Goal: Information Seeking & Learning: Learn about a topic

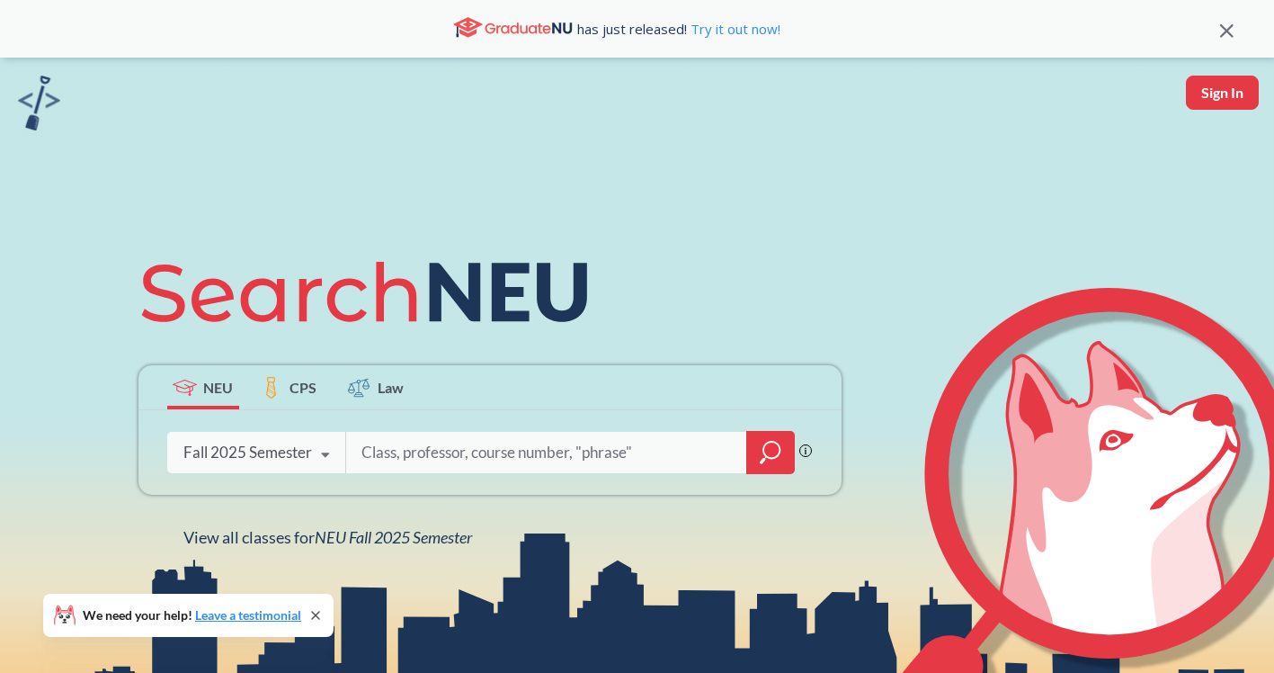
click at [776, 460] on icon "magnifying glass" at bounding box center [771, 452] width 22 height 25
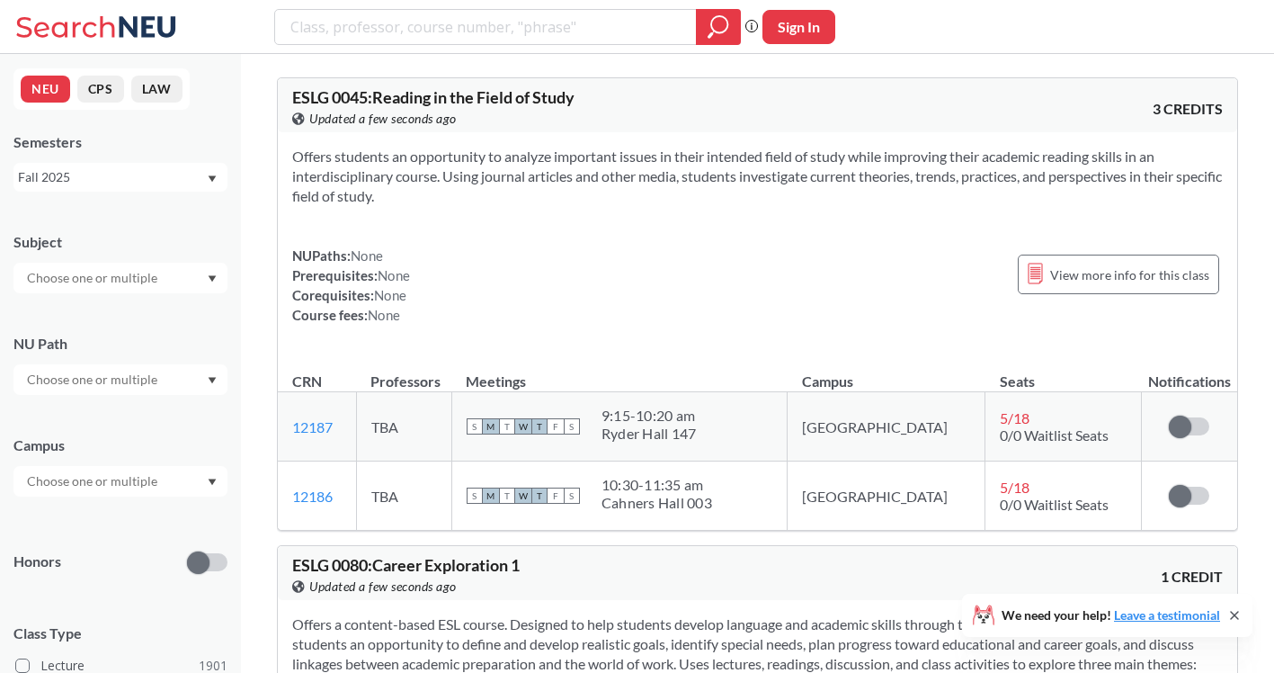
click at [183, 269] on div at bounding box center [120, 278] width 214 height 31
click at [169, 318] on div "CS ( 115 )" at bounding box center [124, 309] width 203 height 20
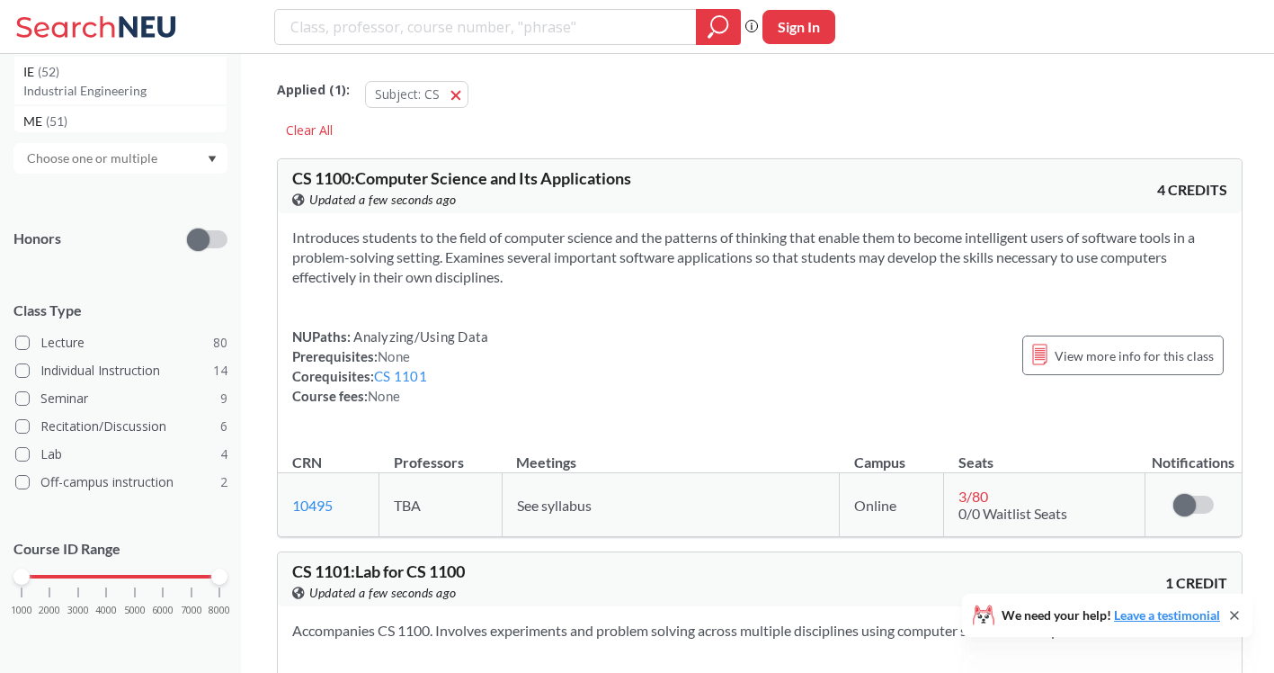
scroll to position [328, 0]
drag, startPoint x: 23, startPoint y: 572, endPoint x: 128, endPoint y: 572, distance: 104.3
click at [128, 572] on div at bounding box center [135, 577] width 16 height 16
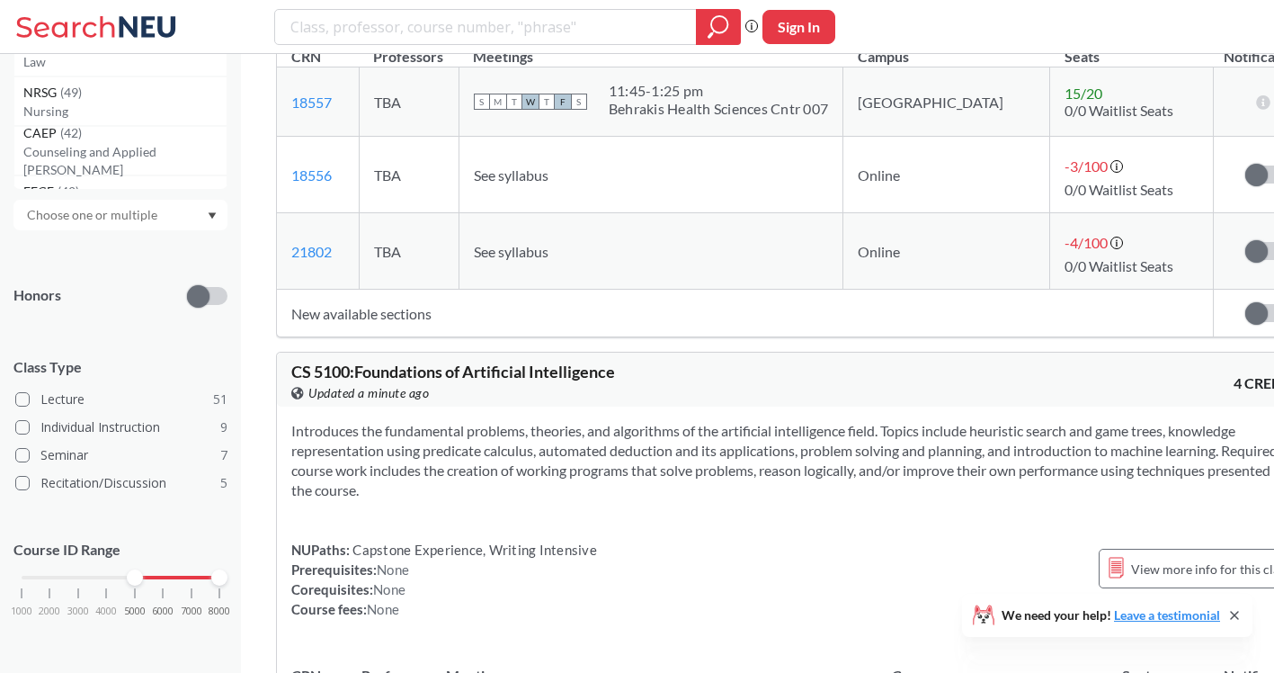
scroll to position [6415, 0]
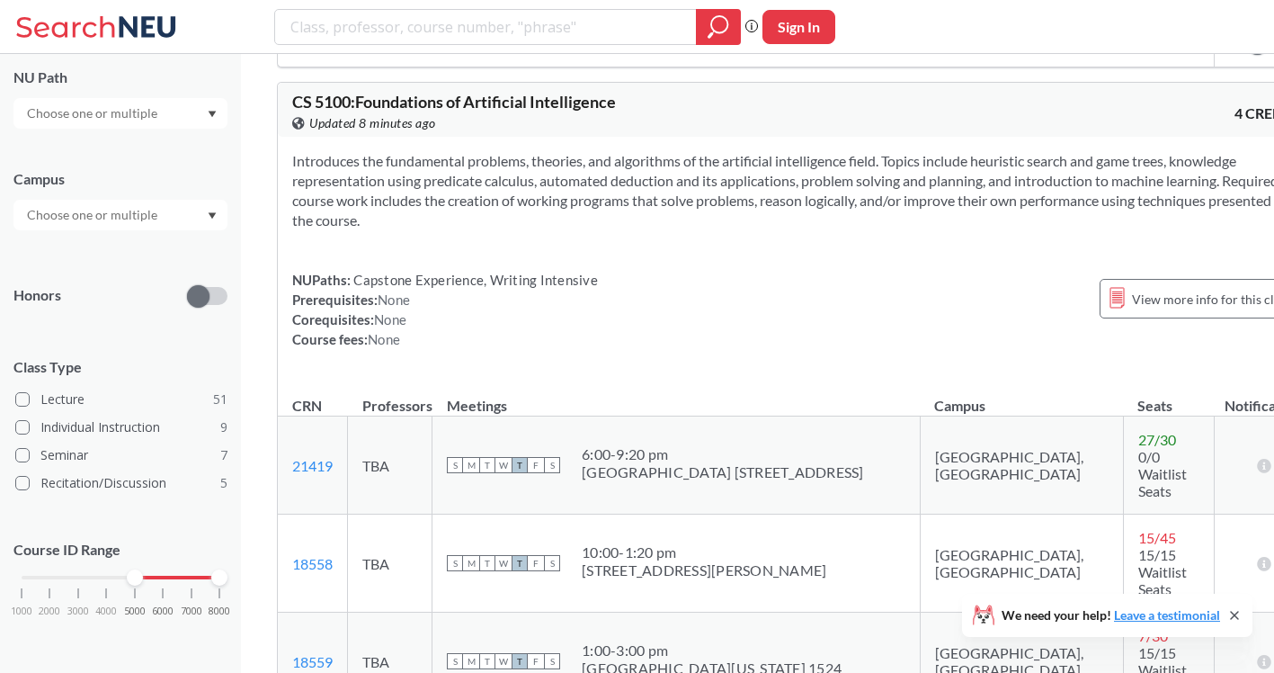
scroll to position [6138, 0]
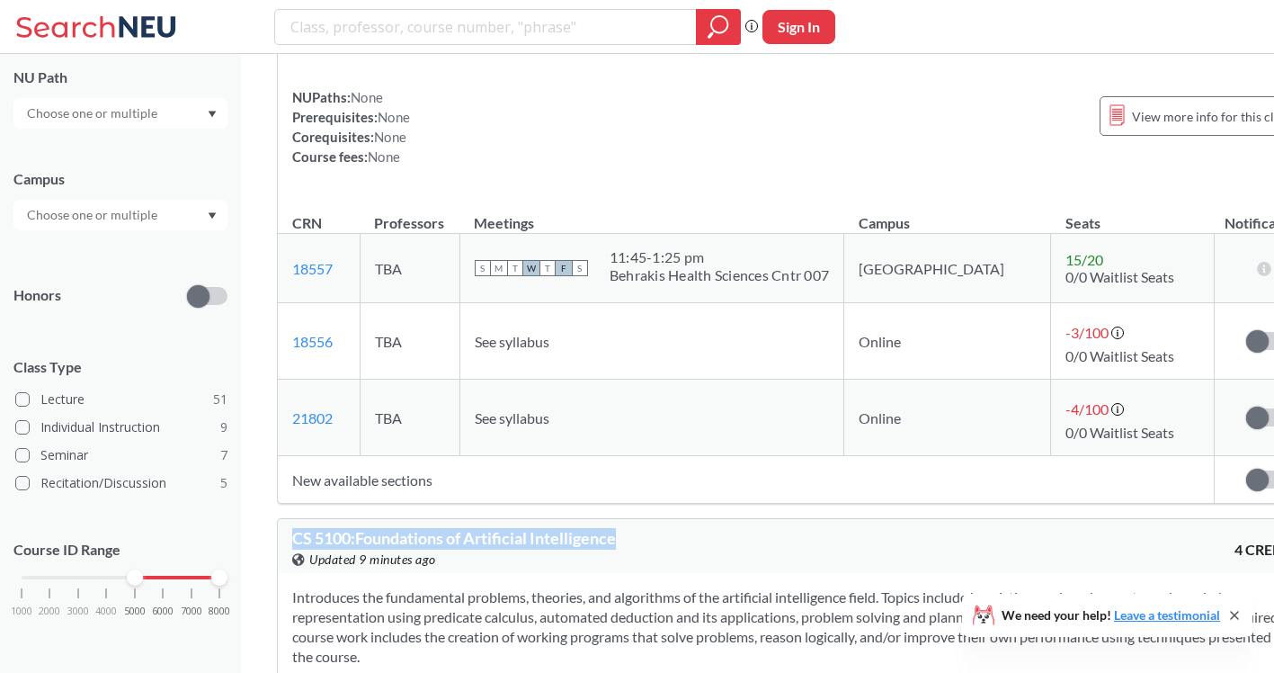
drag, startPoint x: 628, startPoint y: 173, endPoint x: 268, endPoint y: 176, distance: 359.7
copy span "CS 5100 : Foundations of Artificial Intelligence"
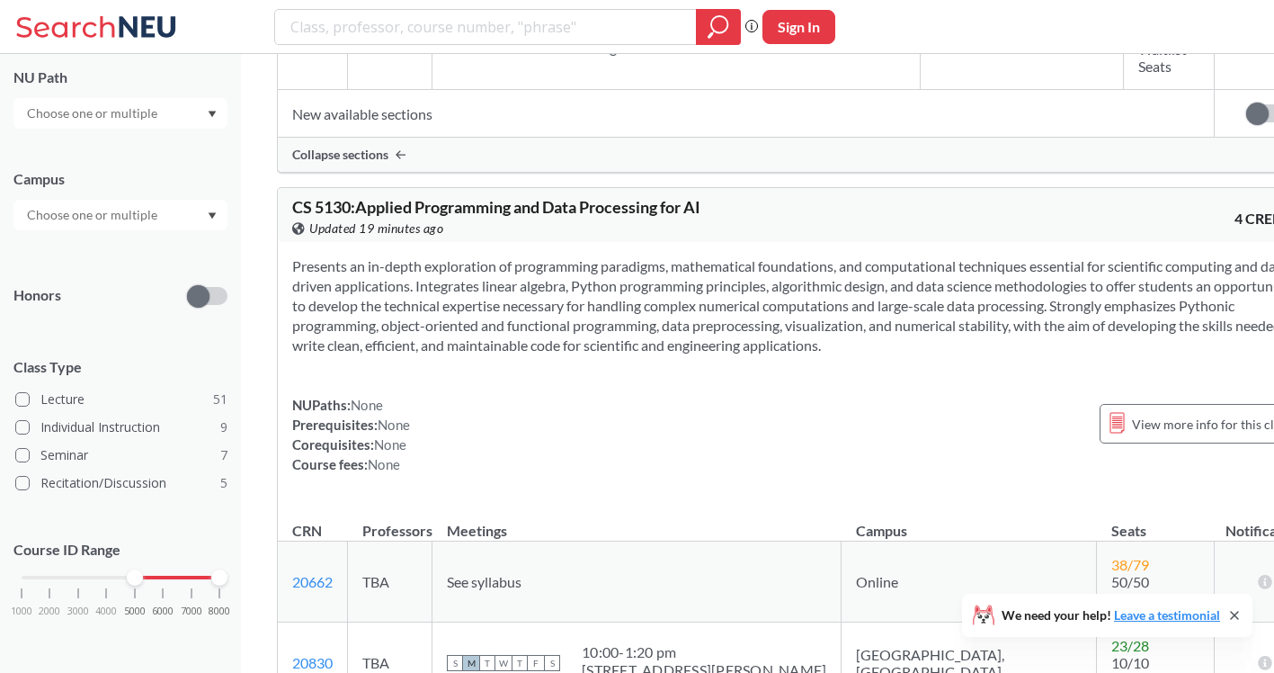
scroll to position [7882, 0]
drag, startPoint x: 294, startPoint y: 132, endPoint x: 555, endPoint y: 140, distance: 260.9
copy span "CS 5131 : Recitation for CS 5130"
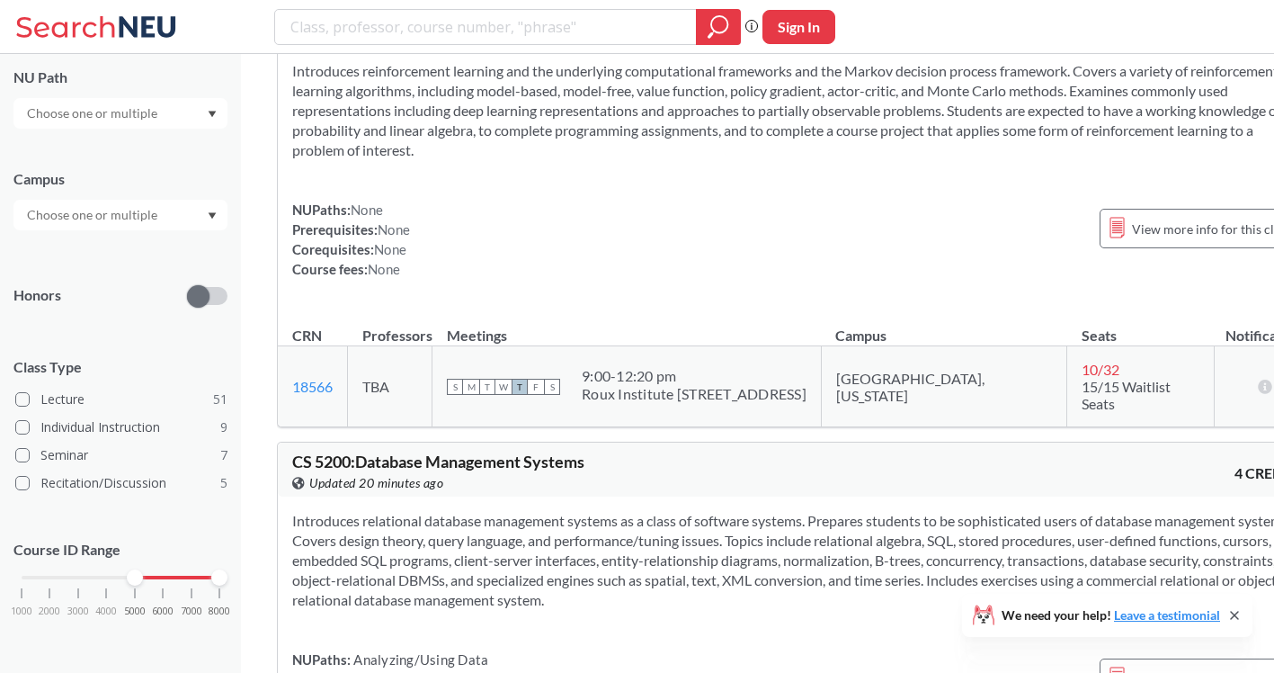
scroll to position [9758, 0]
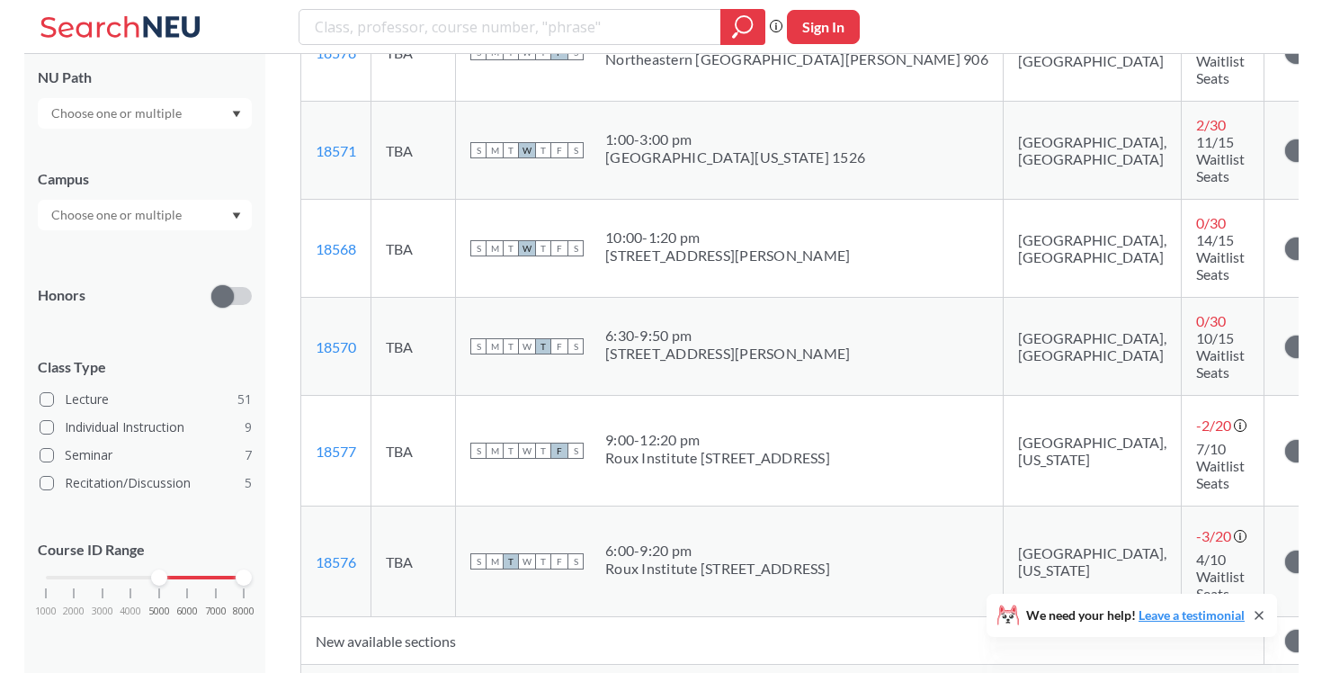
scroll to position [11236, 0]
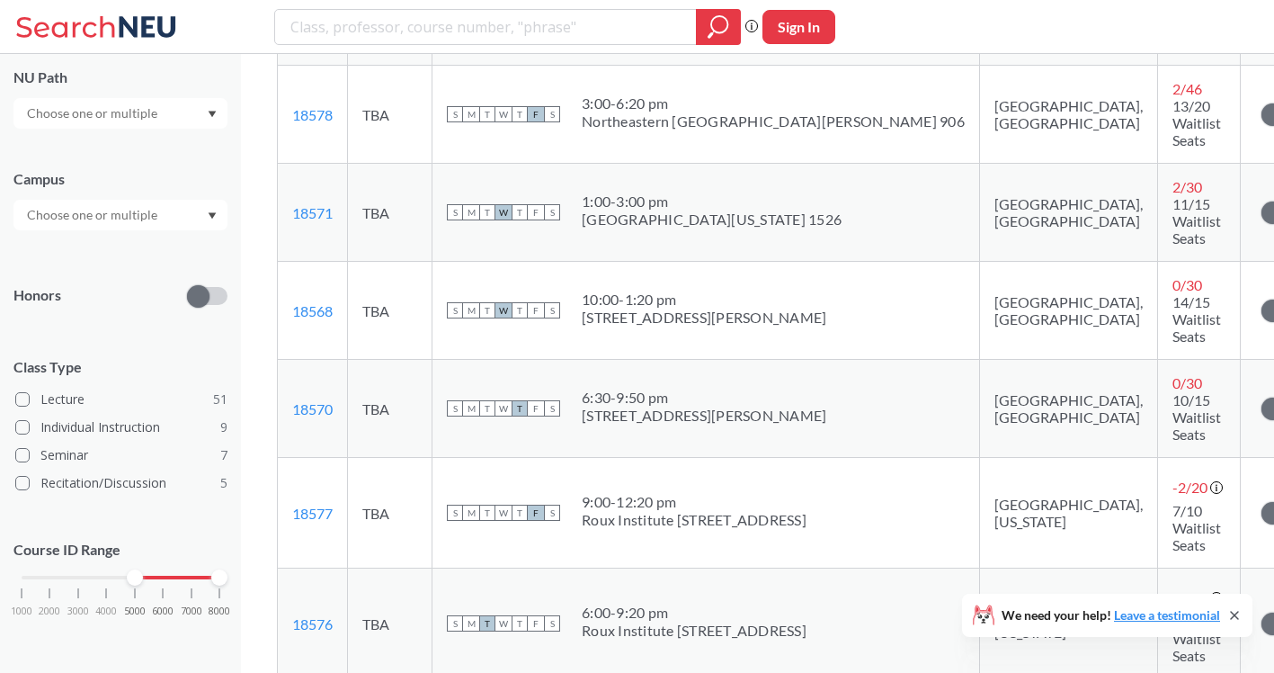
drag, startPoint x: 318, startPoint y: 192, endPoint x: 349, endPoint y: 192, distance: 30.6
copy span "5330"
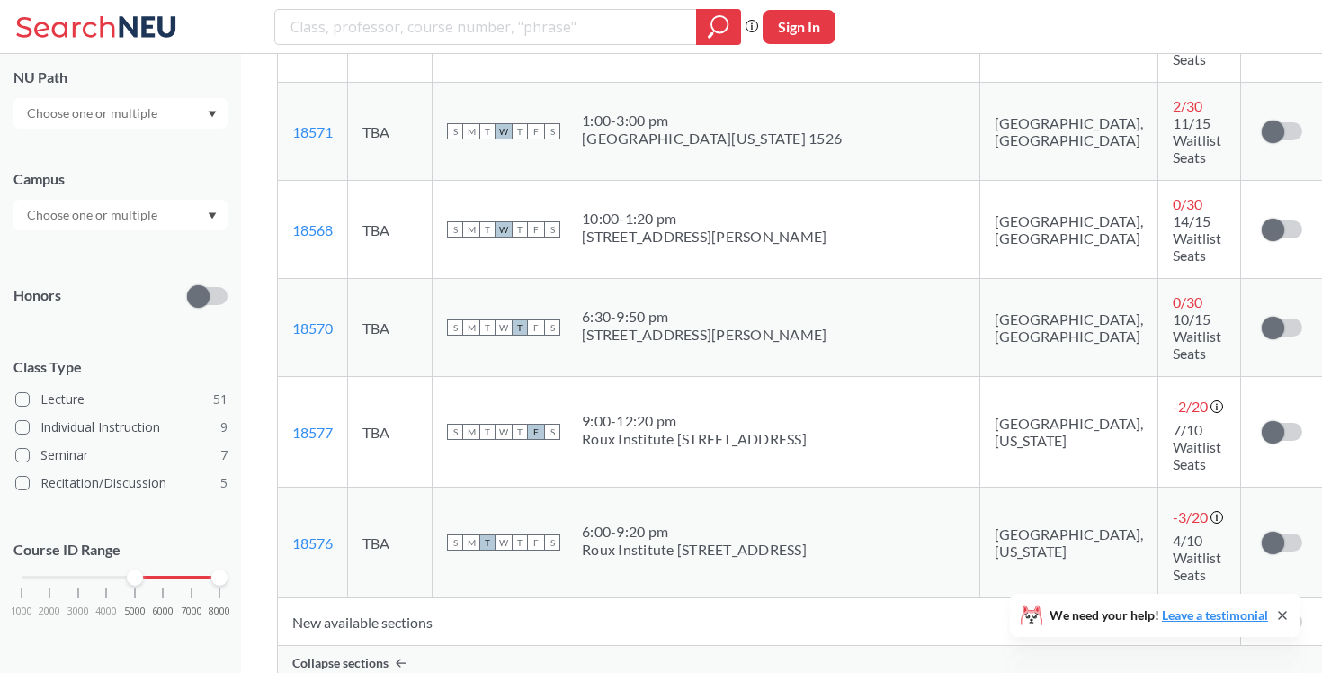
scroll to position [11304, 0]
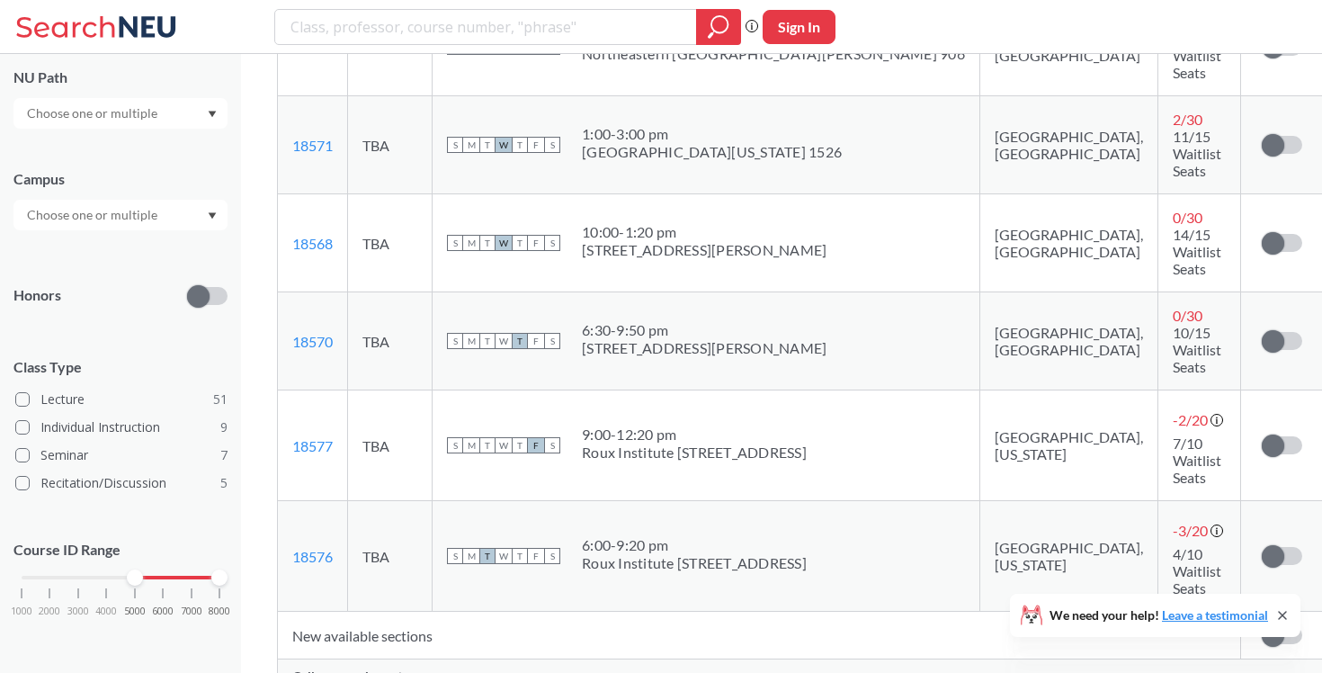
click at [376, 0] on div "Phrase search guarantees the exact search appears in the results. Ex. If you wa…" at bounding box center [661, 27] width 1322 height 54
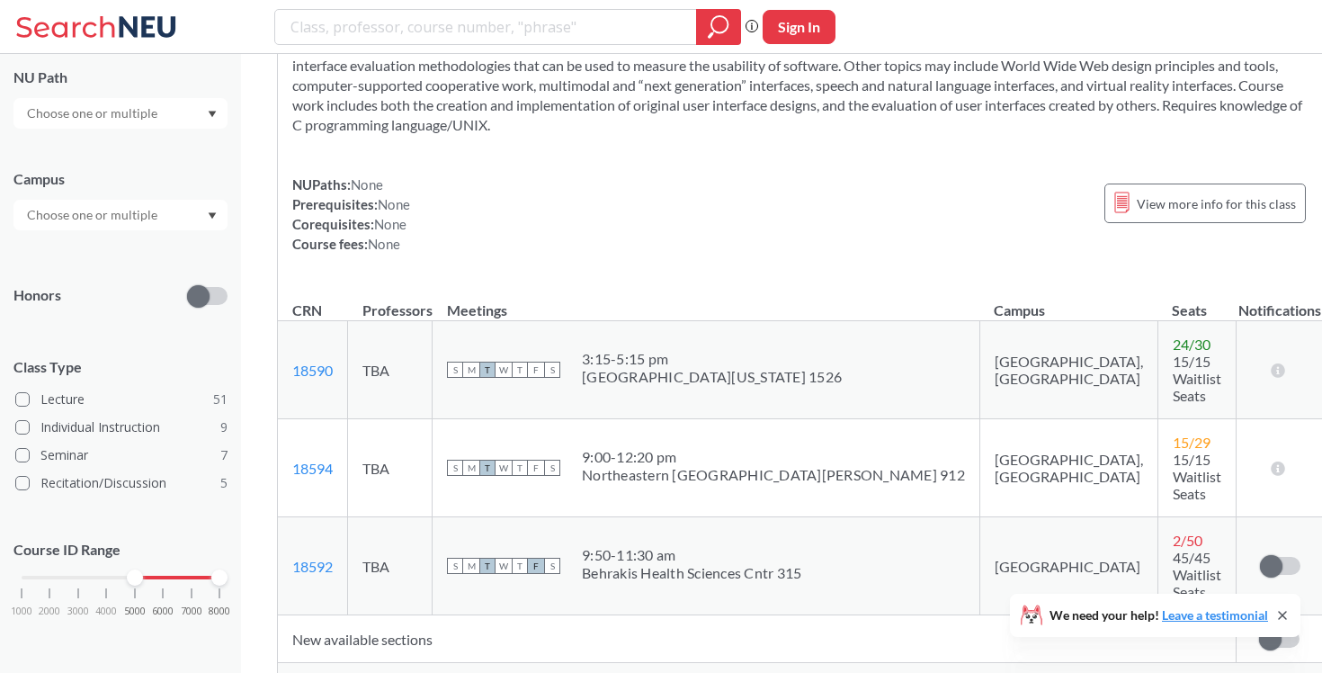
scroll to position [13697, 0]
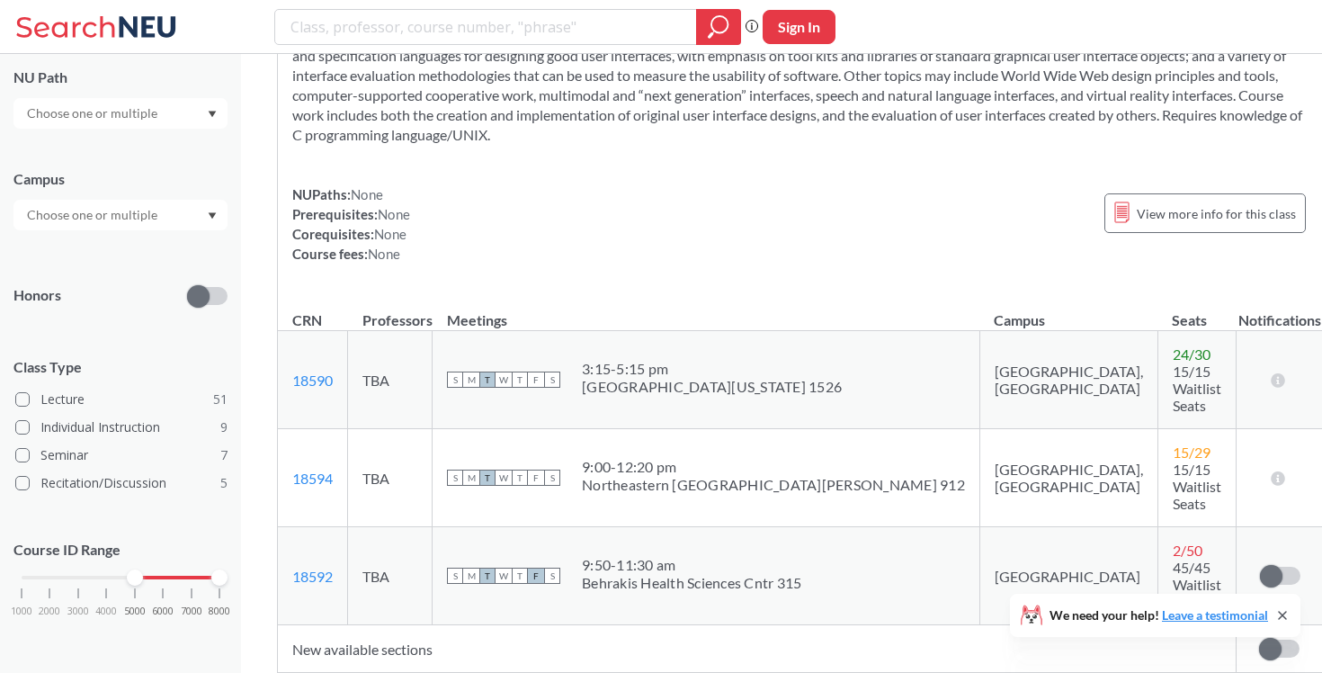
click at [1273, 620] on icon at bounding box center [1282, 615] width 14 height 14
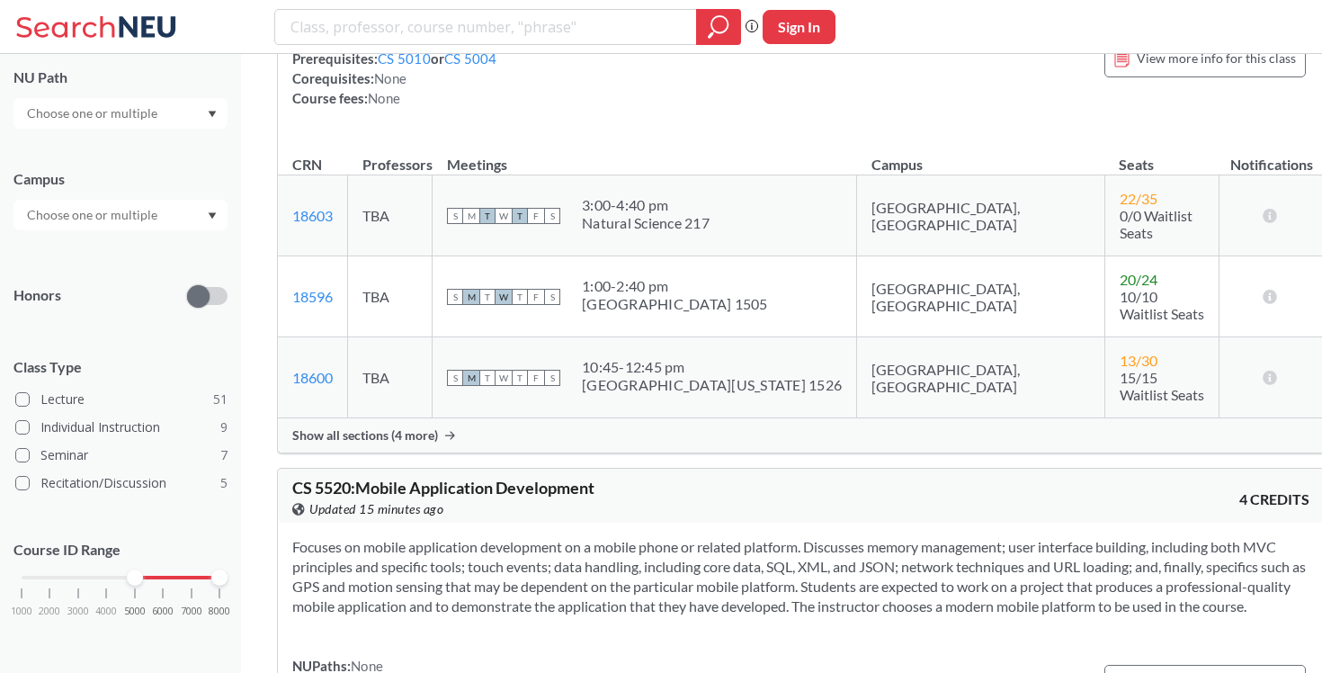
scroll to position [14582, 0]
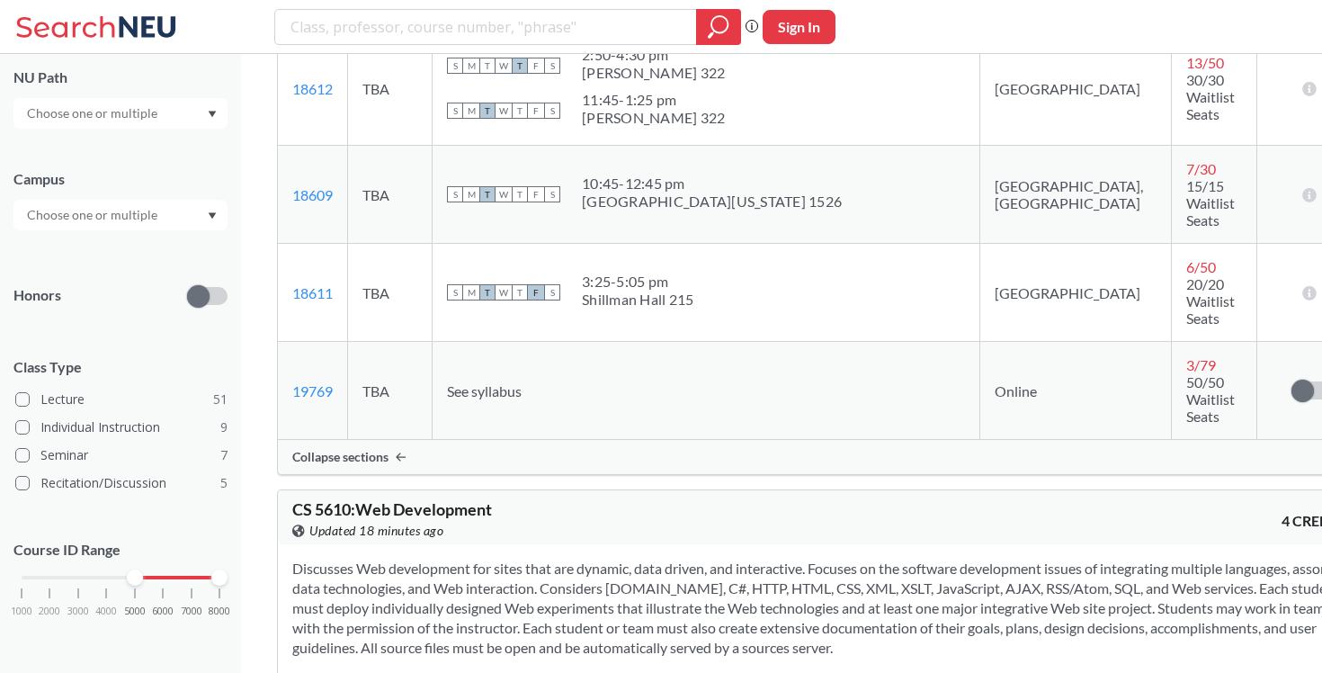
scroll to position [16161, 0]
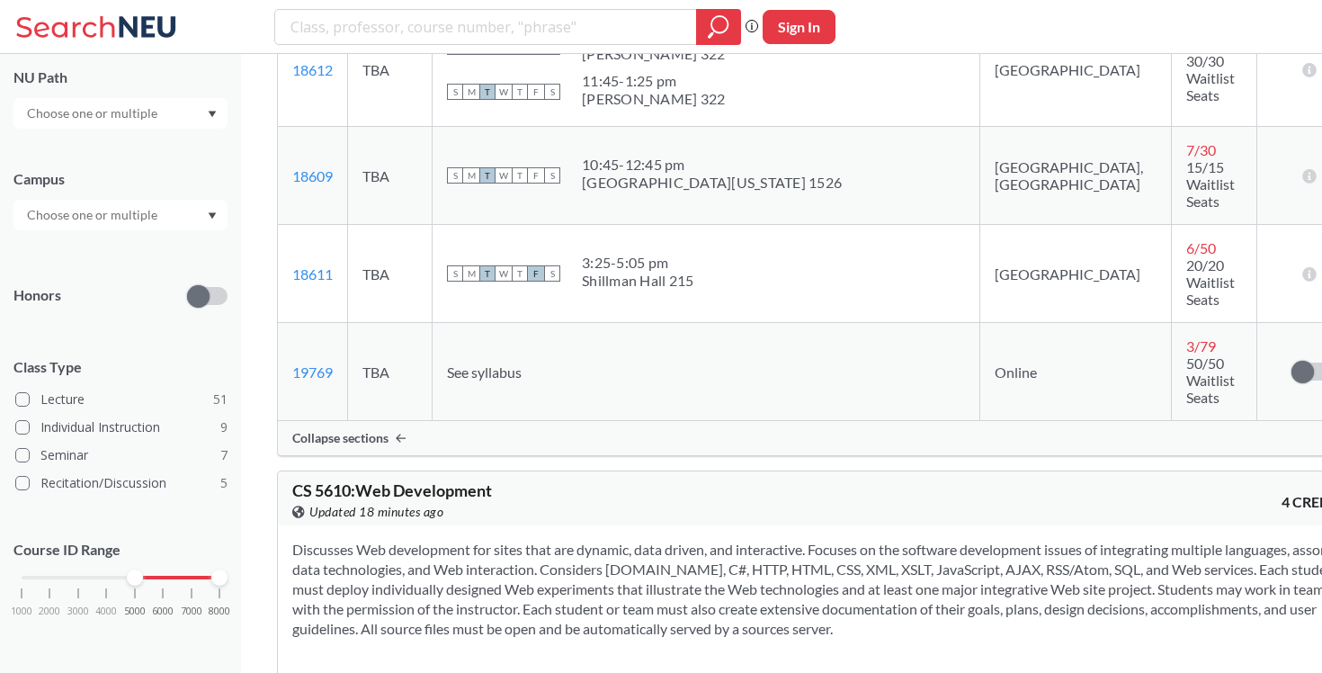
drag, startPoint x: 835, startPoint y: 442, endPoint x: 916, endPoint y: 444, distance: 80.9
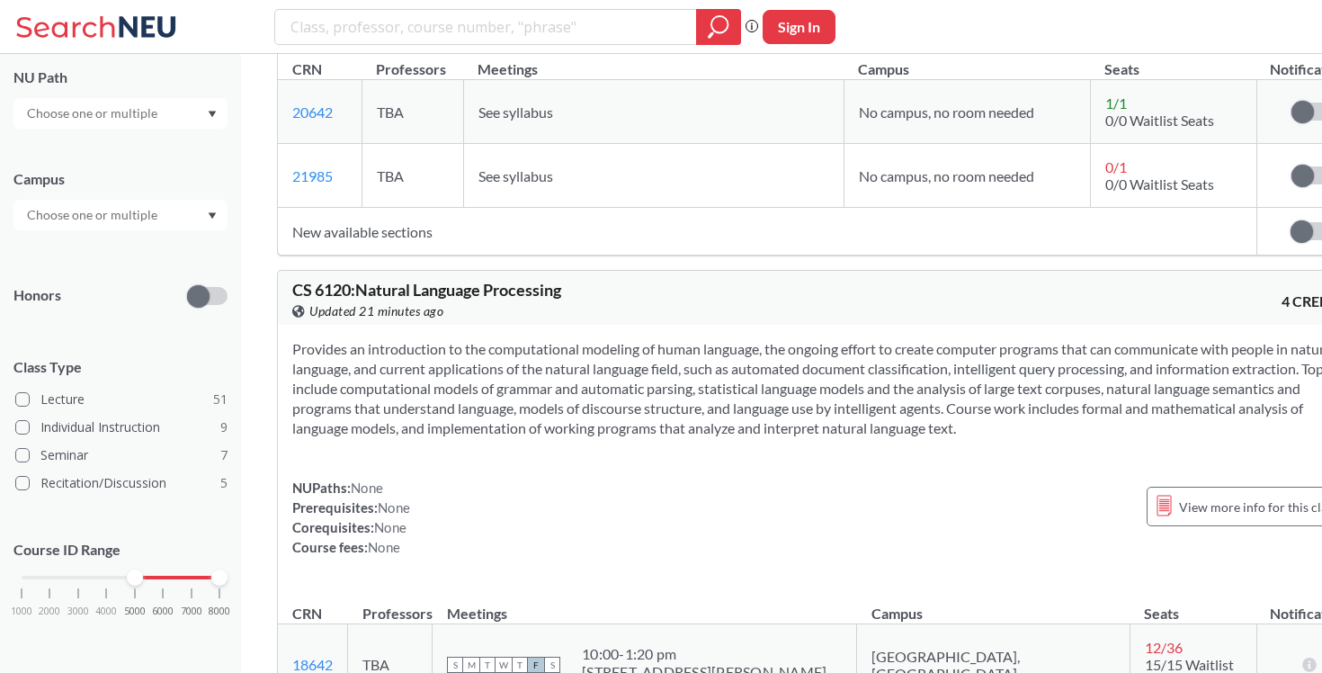
scroll to position [19441, 0]
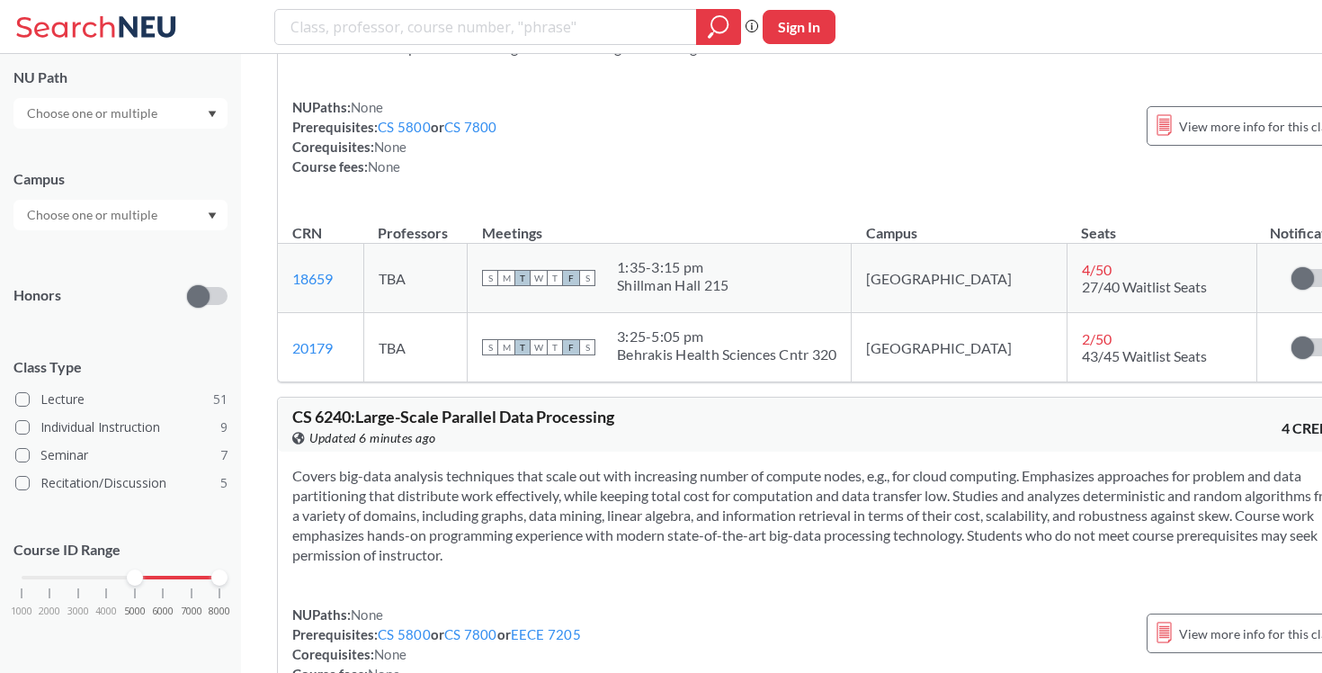
scroll to position [22574, 0]
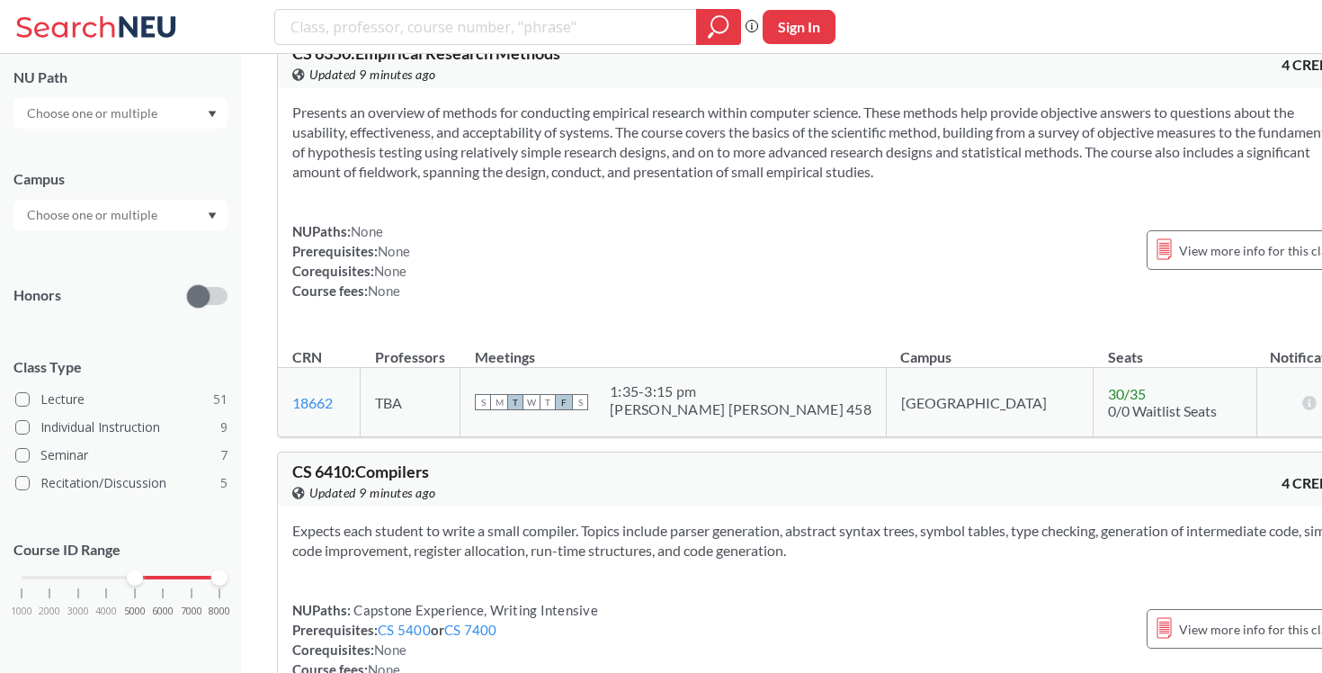
scroll to position [23411, 0]
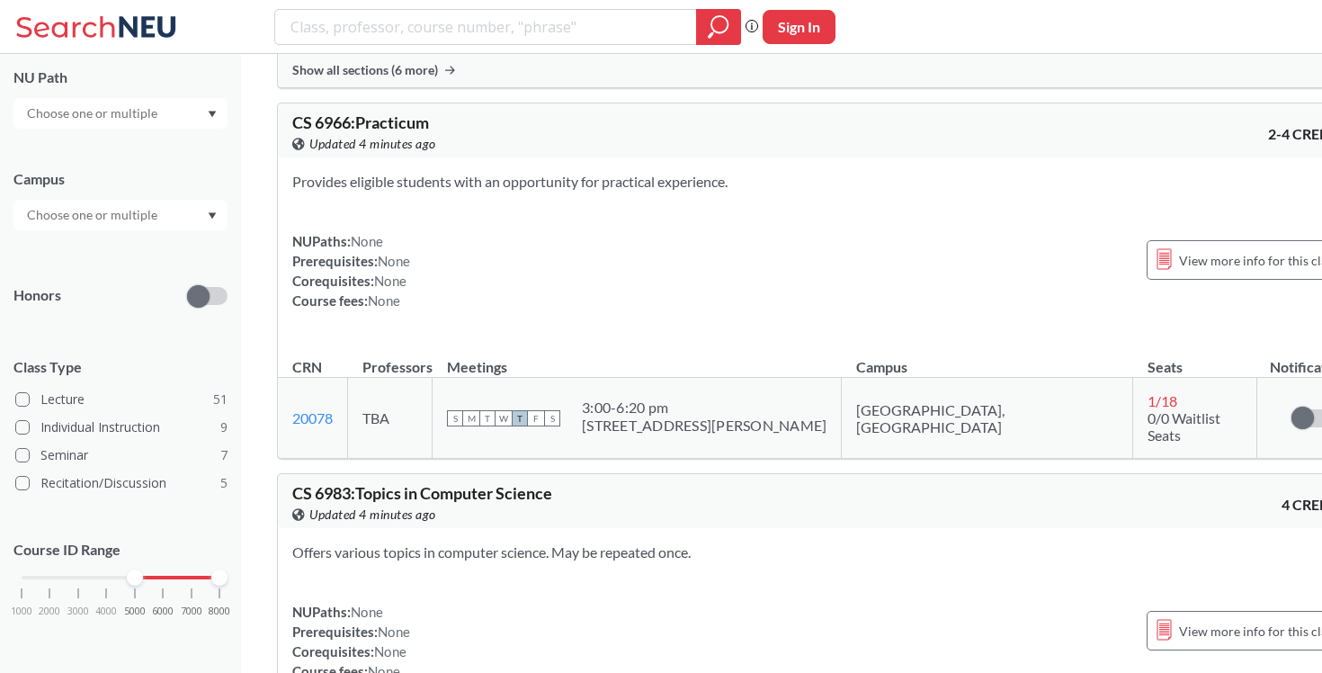
scroll to position [28604, 0]
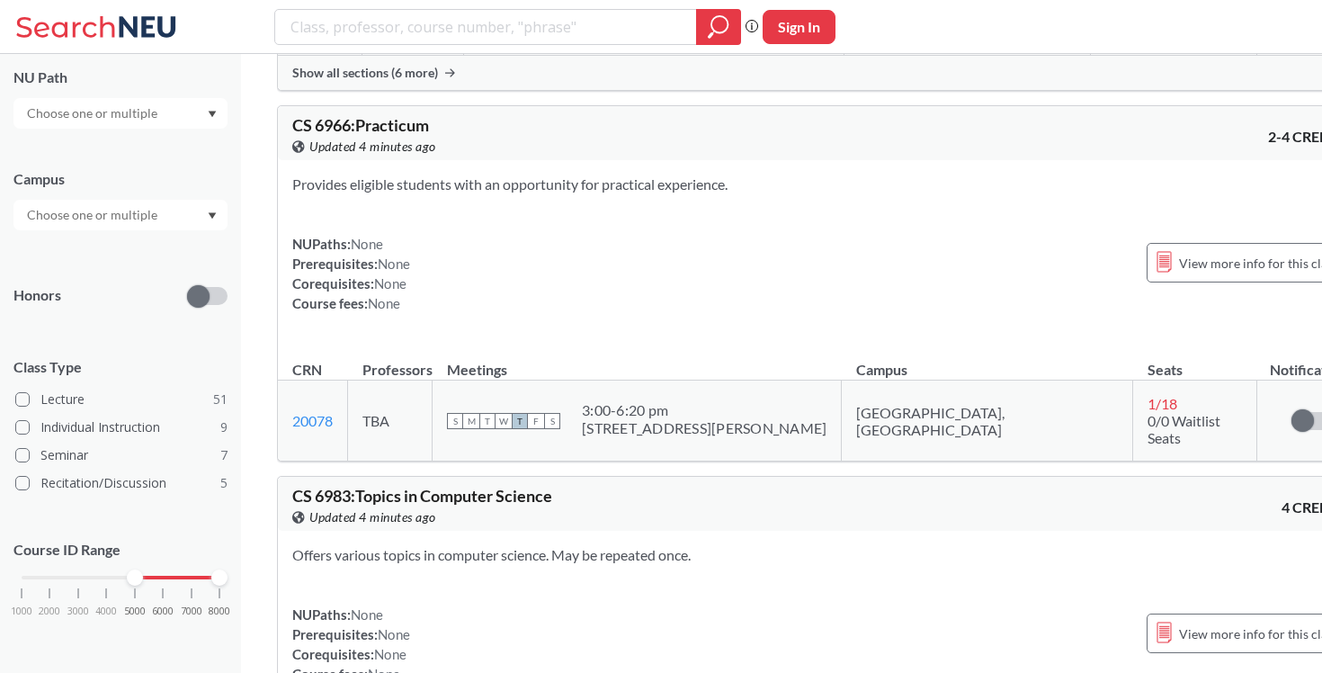
copy span "7180"
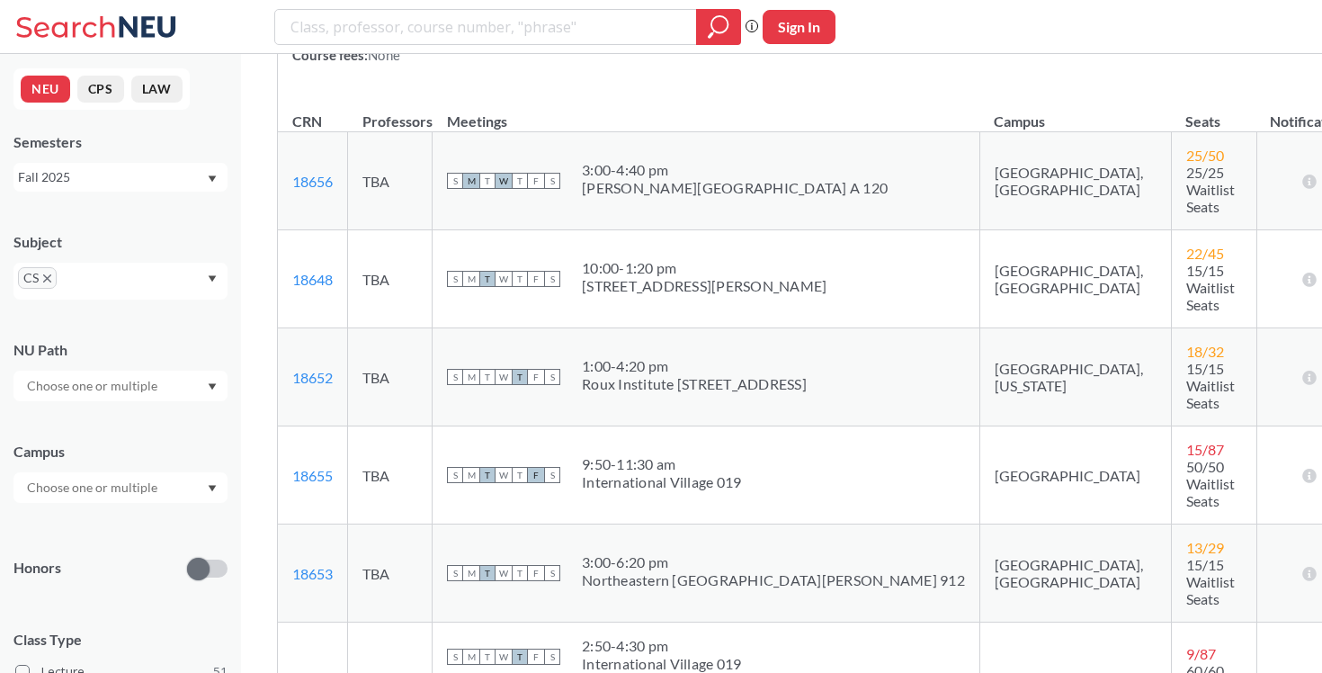
scroll to position [0, 0]
click at [123, 379] on input "text" at bounding box center [93, 386] width 151 height 22
click at [179, 343] on div "NU Path" at bounding box center [120, 350] width 214 height 20
click at [178, 482] on div at bounding box center [120, 487] width 214 height 31
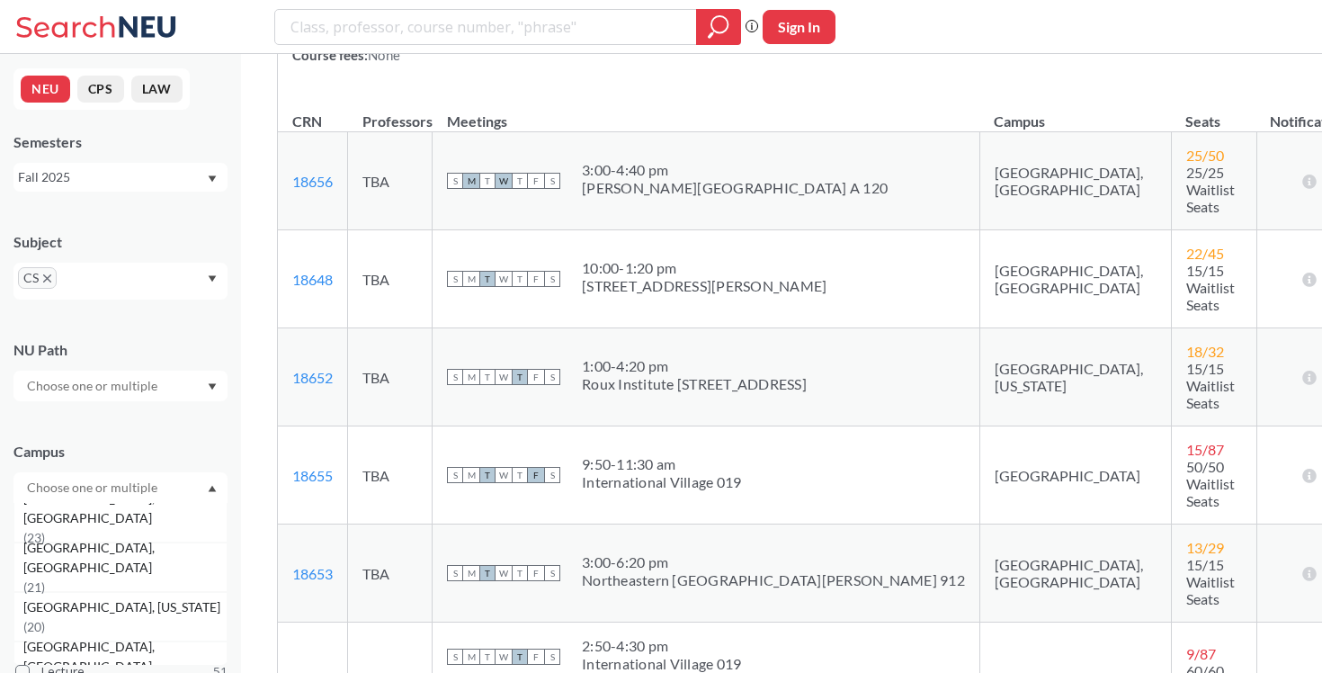
scroll to position [160, 0]
click at [45, 577] on span "( 21 )" at bounding box center [34, 584] width 22 height 15
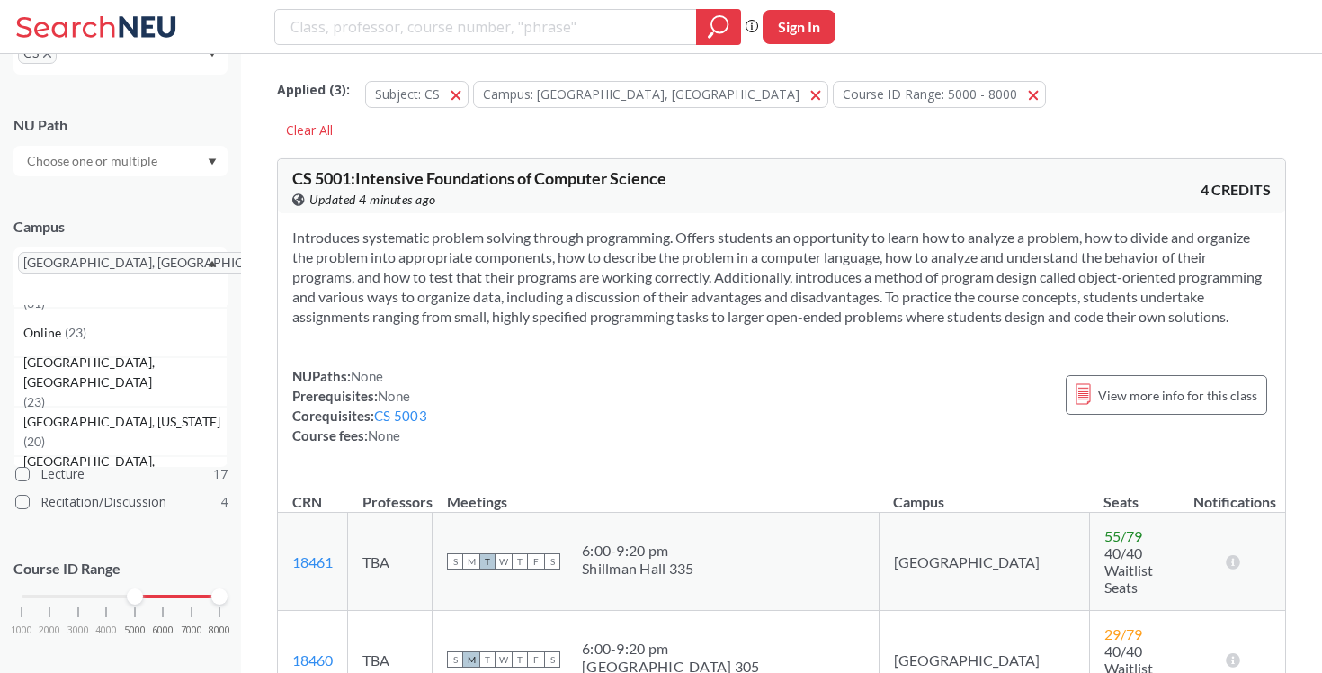
scroll to position [223, 0]
drag, startPoint x: 137, startPoint y: 578, endPoint x: 196, endPoint y: 577, distance: 59.4
click at [196, 590] on div at bounding box center [191, 598] width 16 height 16
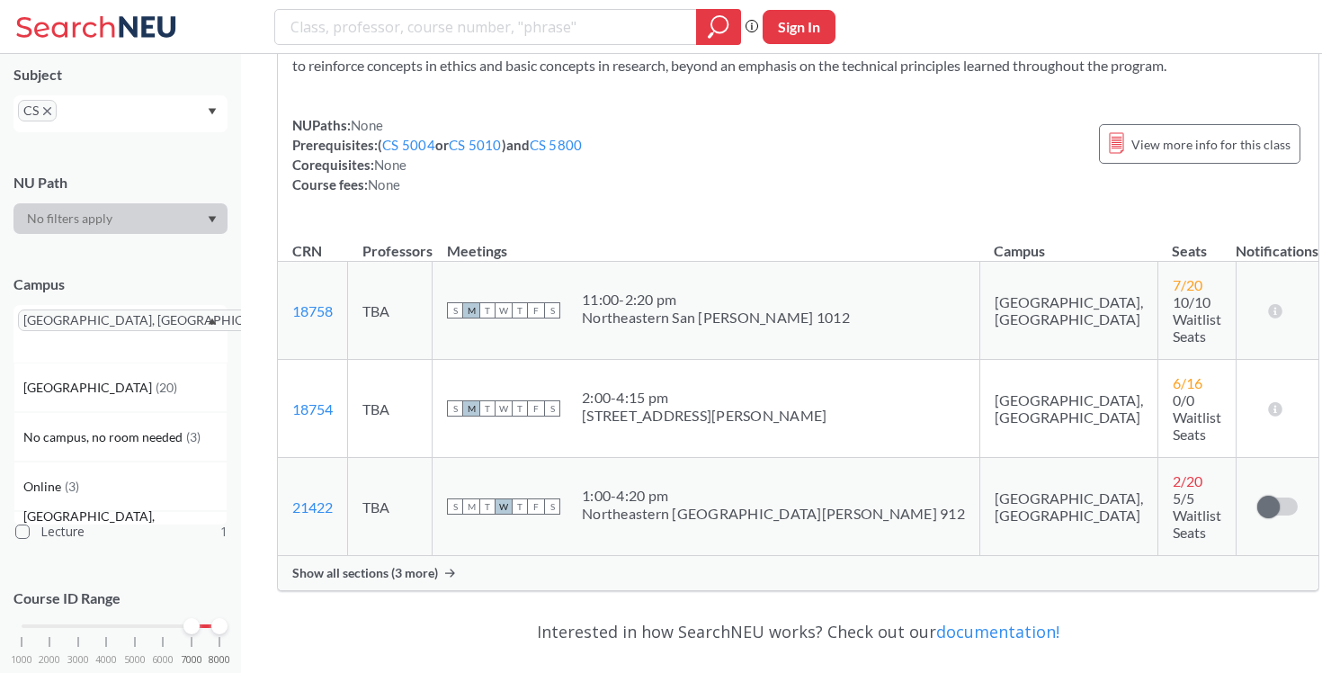
scroll to position [194, 0]
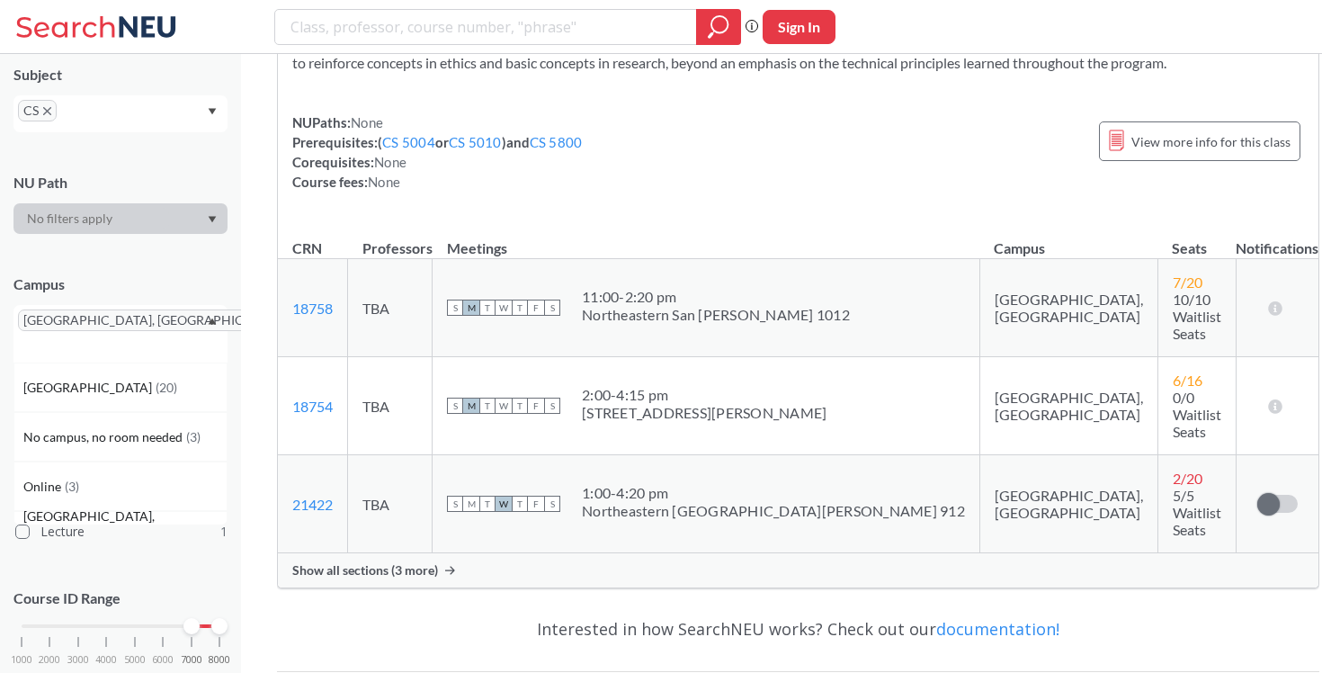
click at [352, 562] on span "Show all sections (3 more)" at bounding box center [365, 570] width 146 height 16
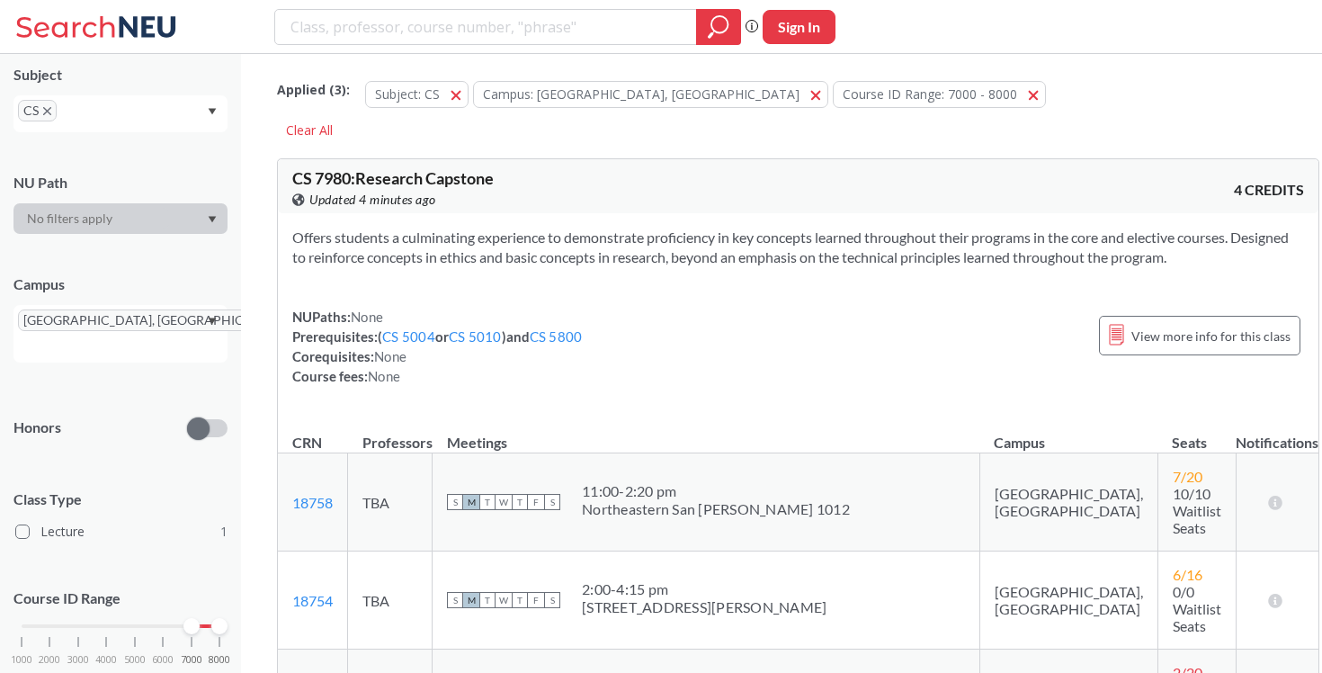
scroll to position [0, 0]
drag, startPoint x: 317, startPoint y: 182, endPoint x: 350, endPoint y: 179, distance: 33.4
click at [350, 179] on span "CS 7980 : Research Capstone" at bounding box center [392, 178] width 201 height 20
copy span "7980"
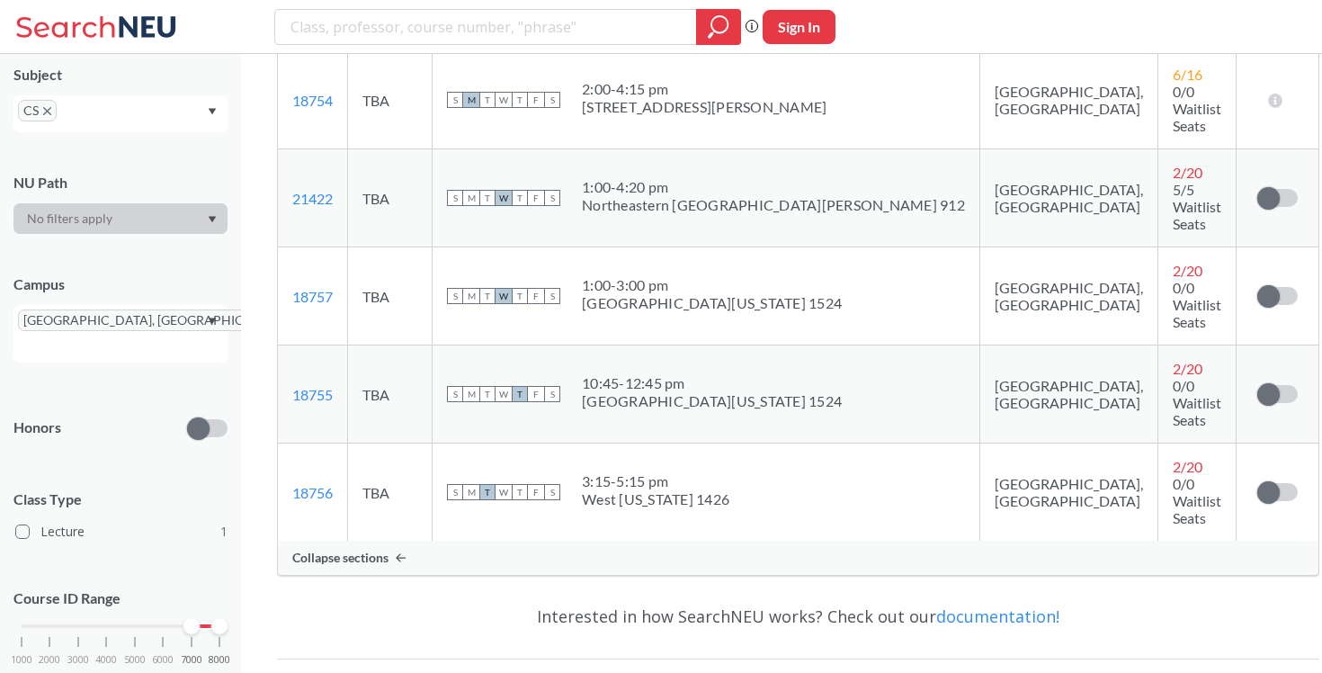
scroll to position [501, 0]
